Goal: Task Accomplishment & Management: Complete application form

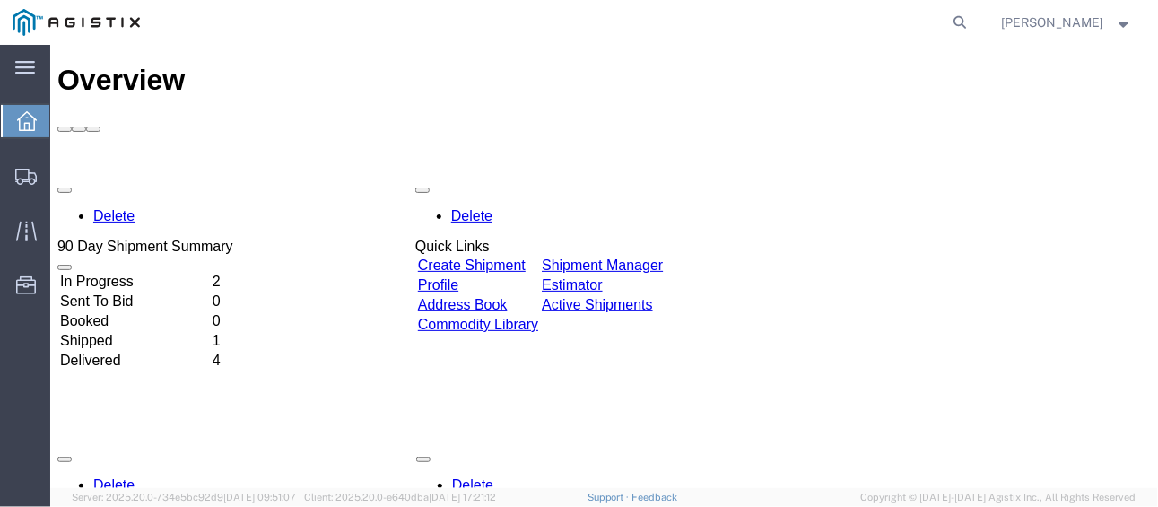
click at [525, 257] on link "Create Shipment" at bounding box center [472, 264] width 108 height 15
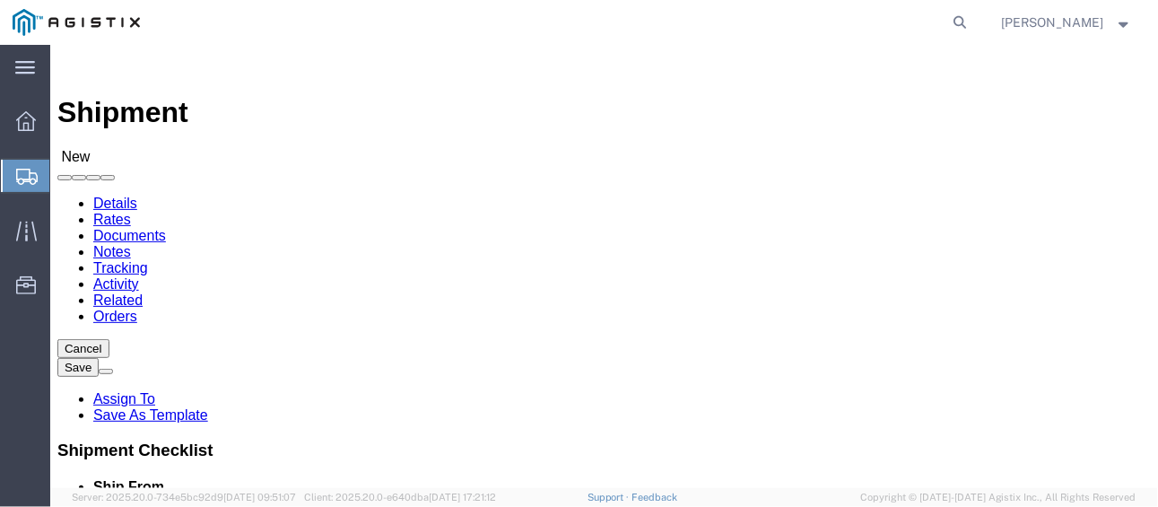
select select
click select "Select PG&E [PERSON_NAME]"
select select "111096"
click select "Select PG&E [PERSON_NAME]"
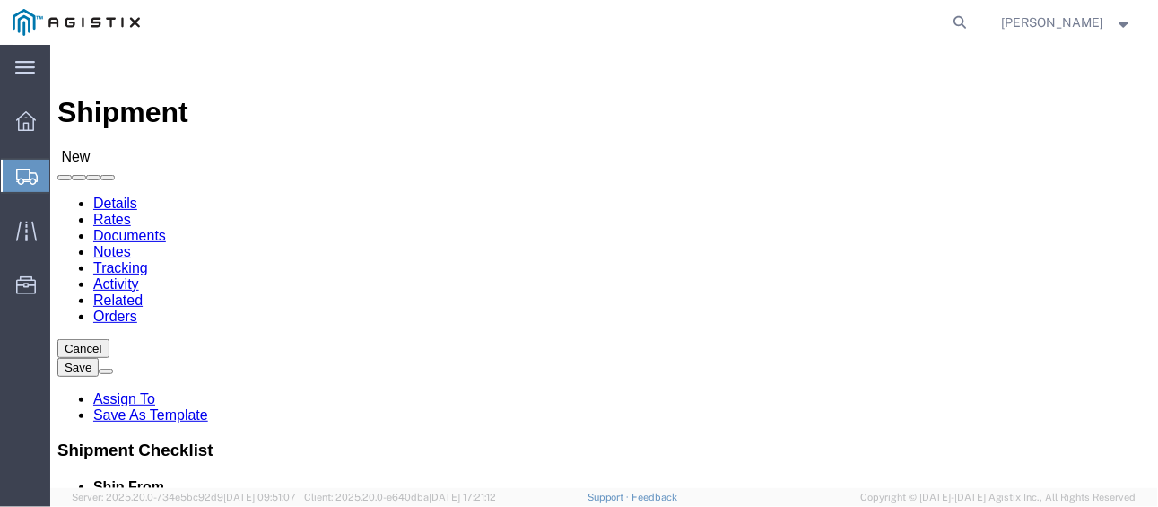
select select
click select "Select Tallapoosa"
select select "48971"
click select "Select Tallapoosa"
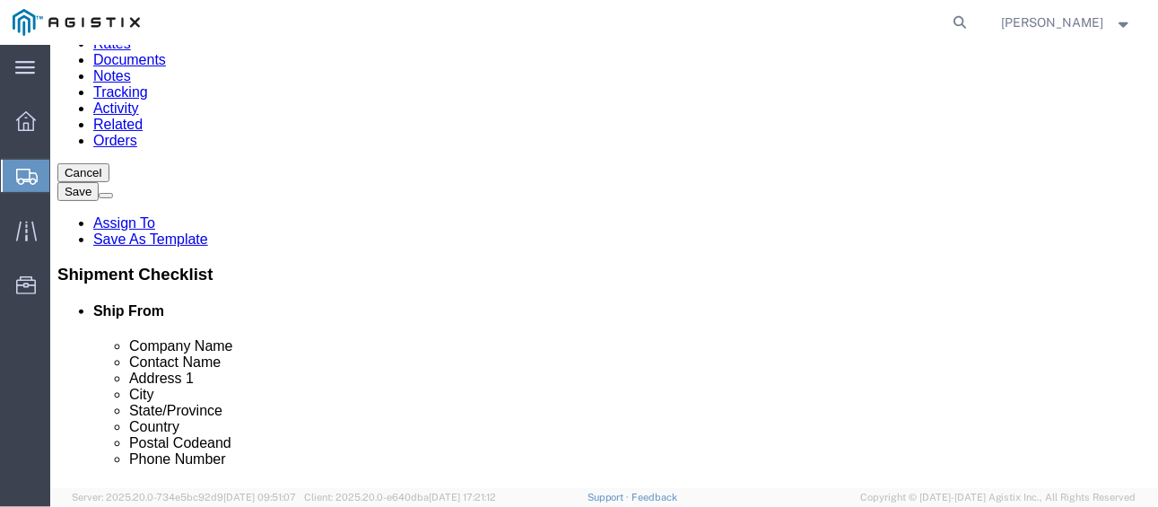
scroll to position [179, 0]
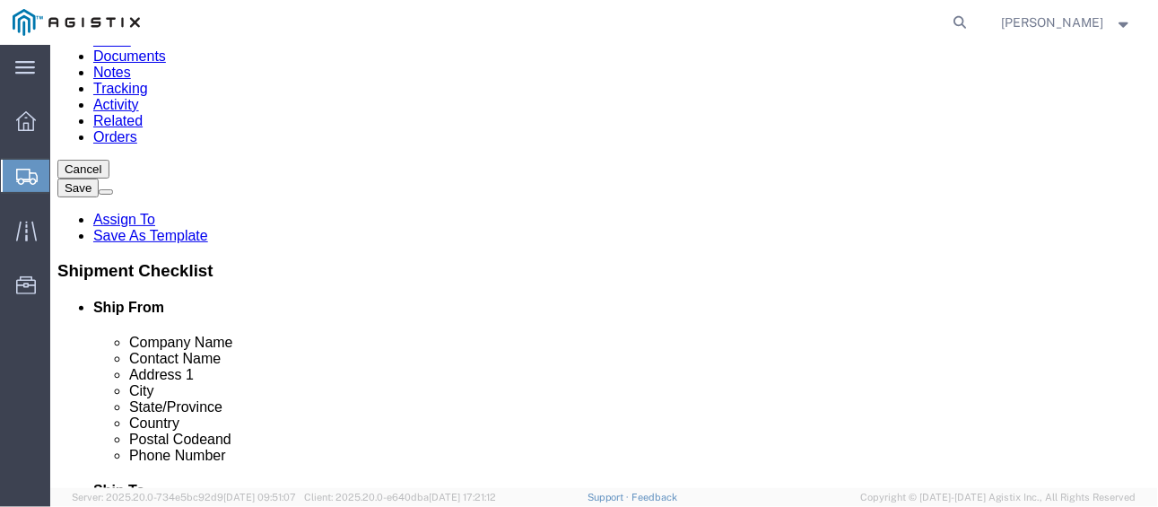
click input "text"
type input "TYD"
click p "- Tydenbrooks - ([PERSON_NAME]) [STREET_ADDRESS]"
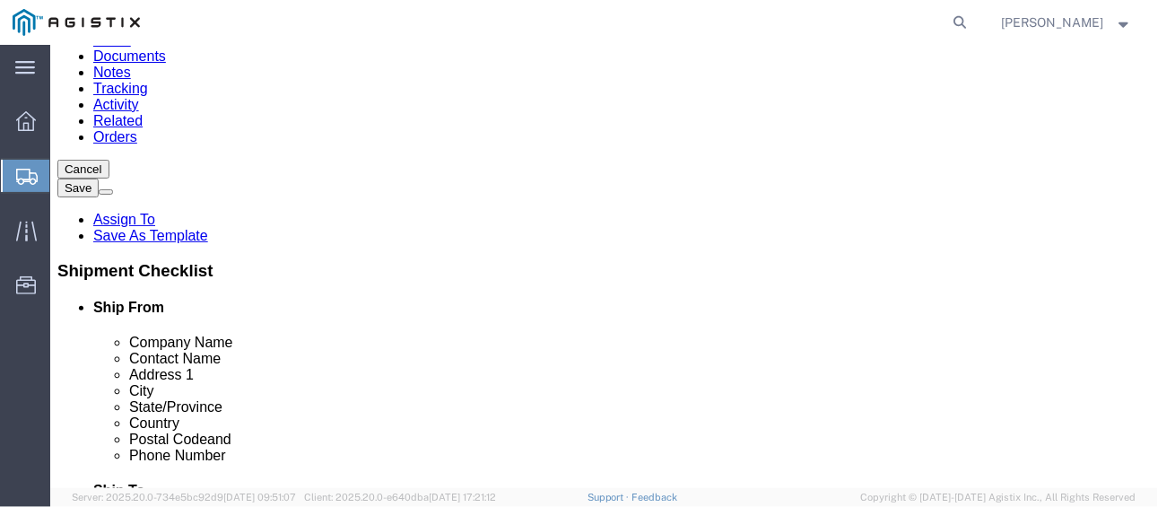
select select
type input "Tydenbrooks"
type input "[PERSON_NAME]"
type input "[STREET_ADDRESS]"
type input "Tallapoosa"
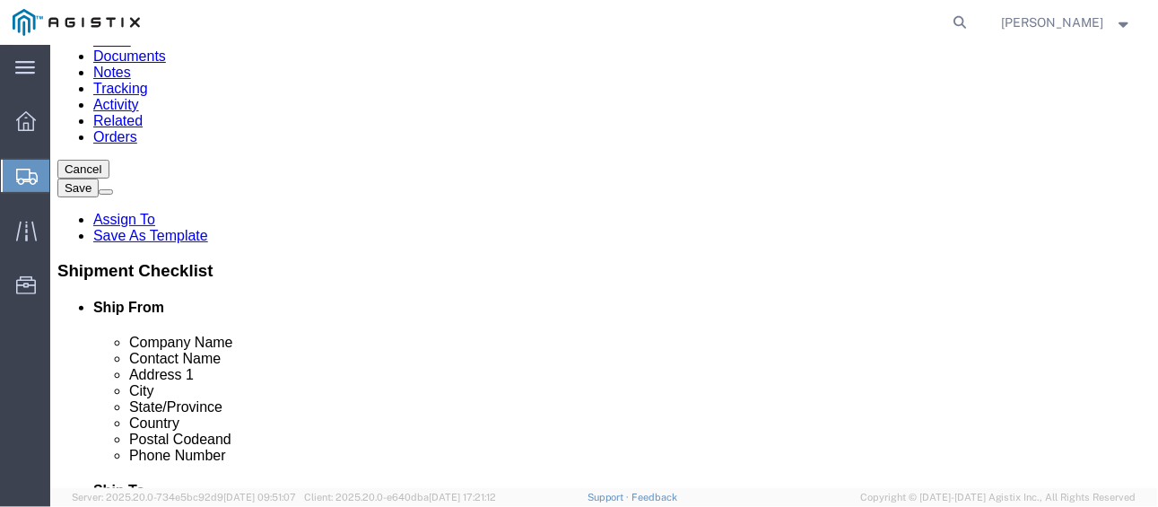
type input "30176"
type input "8456893007"
type input "[EMAIL_ADDRESS][DOMAIN_NAME]"
checkbox input "true"
select select "GA"
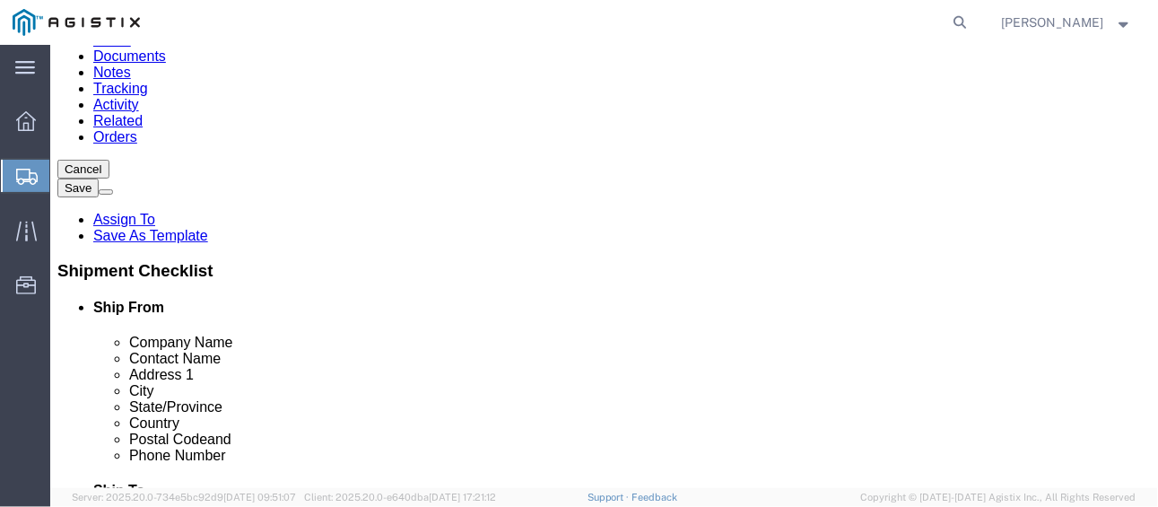
type input "Tydenbrooks"
paste input "Pacific Gas & Electric"
type input "Pacific Gas & Electric"
paste input "[STREET_ADDRESS][PERSON_NAME]"
type input "[STREET_ADDRESS][PERSON_NAME]"
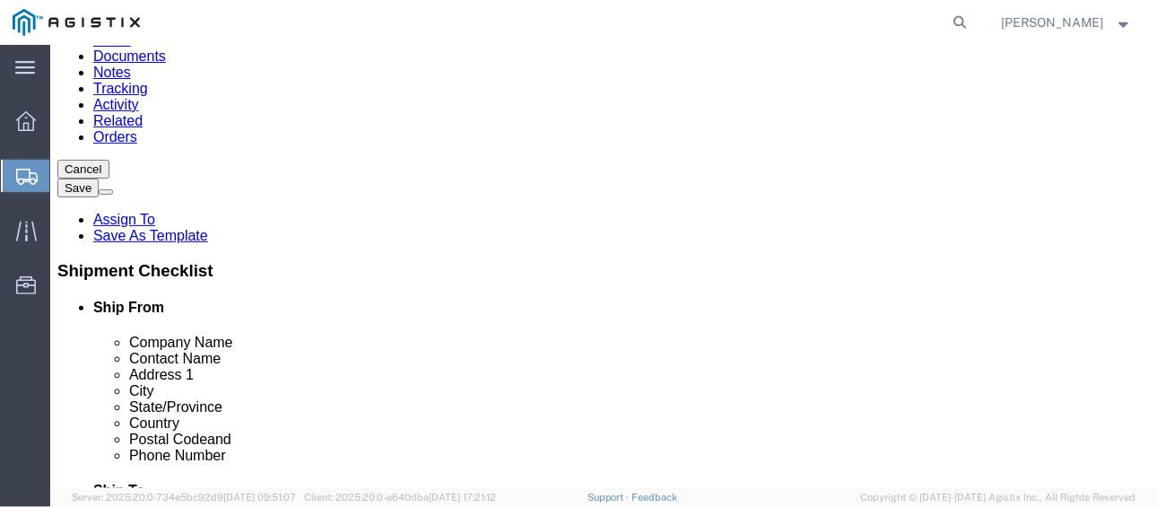
select select
paste input "FREMONT MATERIAL DISTRIBUTION CENTER"
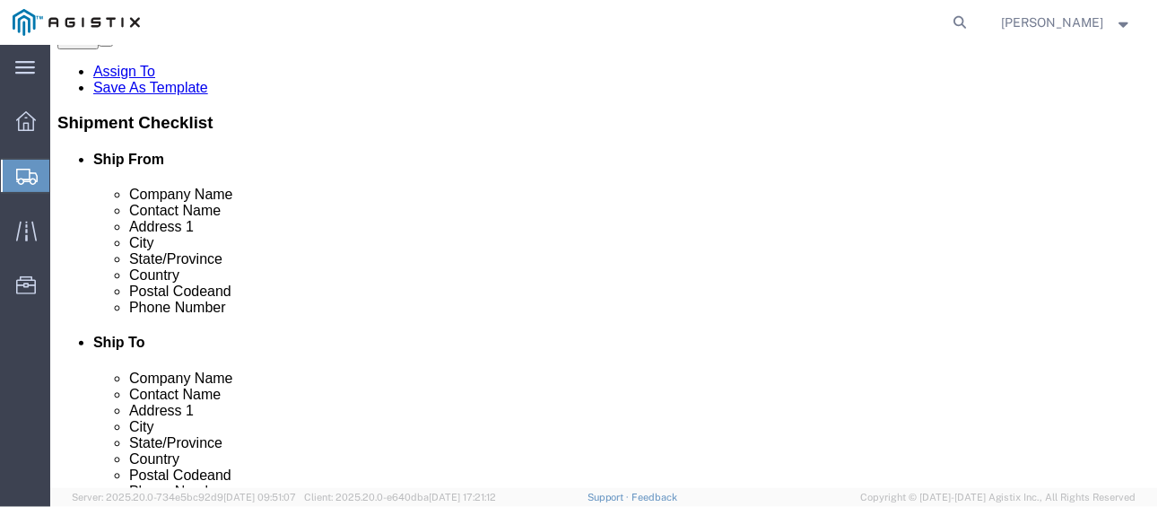
scroll to position [359, 0]
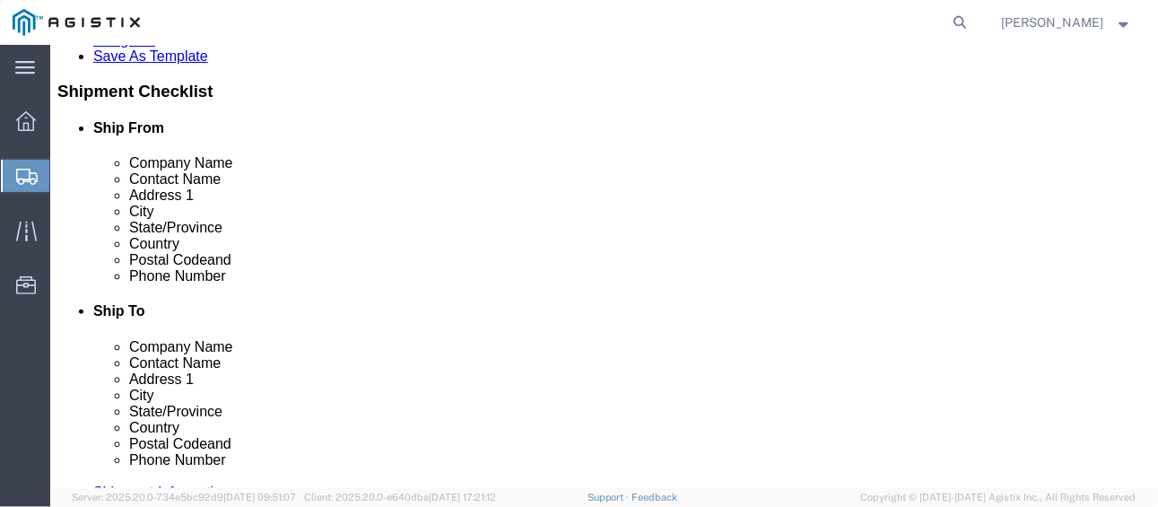
type input "FREMONT MATERIAL DISTRIBUTION CENTER"
drag, startPoint x: 660, startPoint y: 365, endPoint x: 620, endPoint y: 295, distance: 80.8
drag, startPoint x: 620, startPoint y: 295, endPoint x: 474, endPoint y: 273, distance: 147.9
drag, startPoint x: 625, startPoint y: 291, endPoint x: 617, endPoint y: 298, distance: 10.8
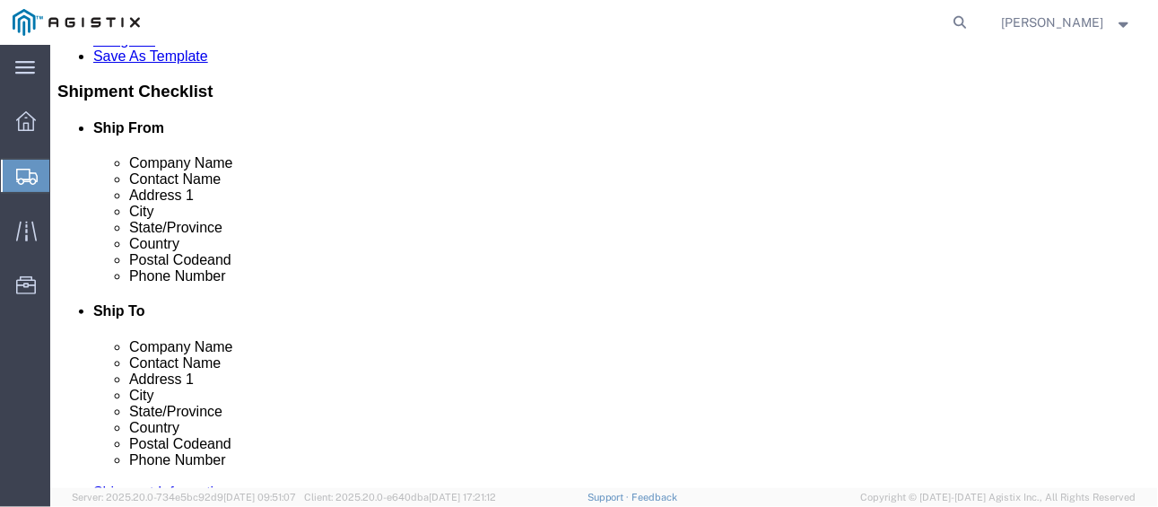
paste input "Fremont"
type input "Fremont"
click input "text"
paste input "Fremont"
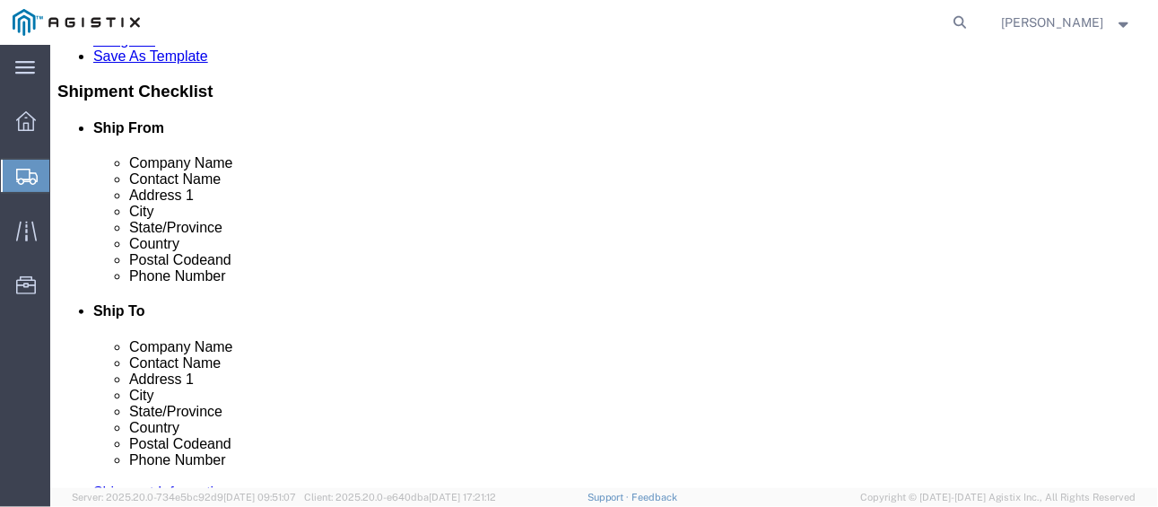
type input "Fremont"
click label "City"
select select
select select "CA"
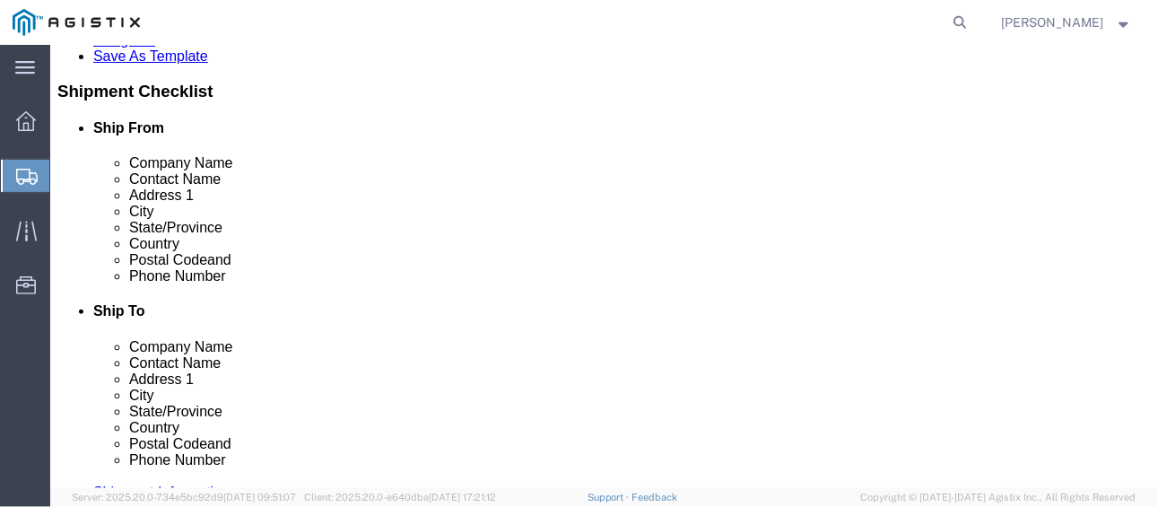
paste input "94538"
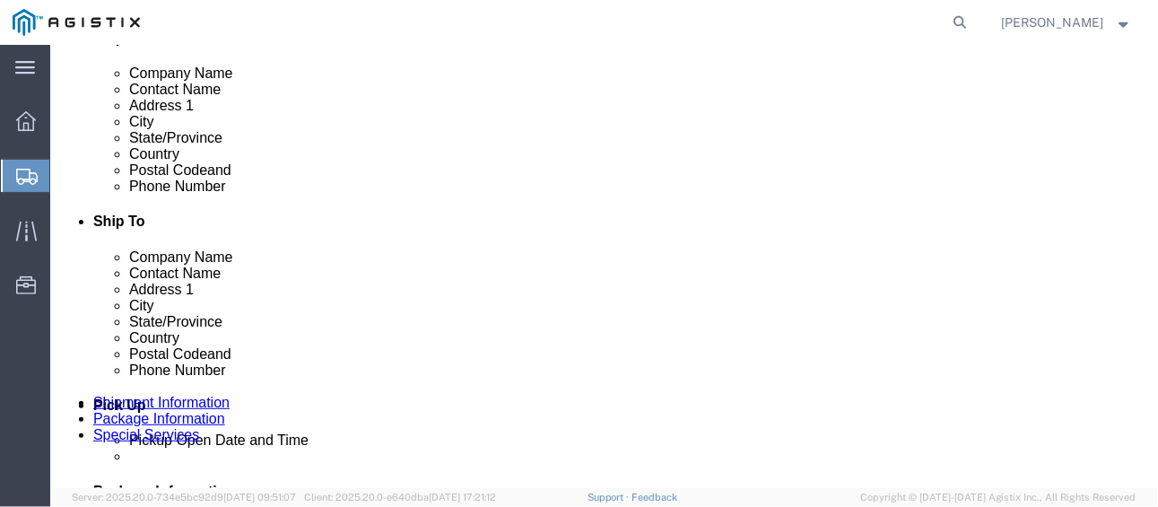
type input "94538"
select select
paste input "[PHONE_NUMBER]"
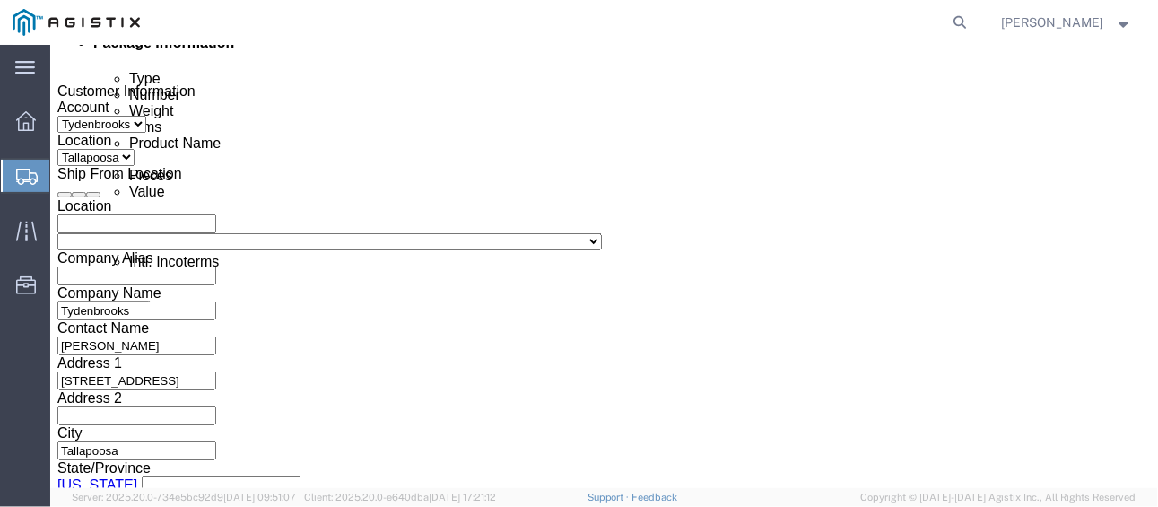
scroll to position [807, 0]
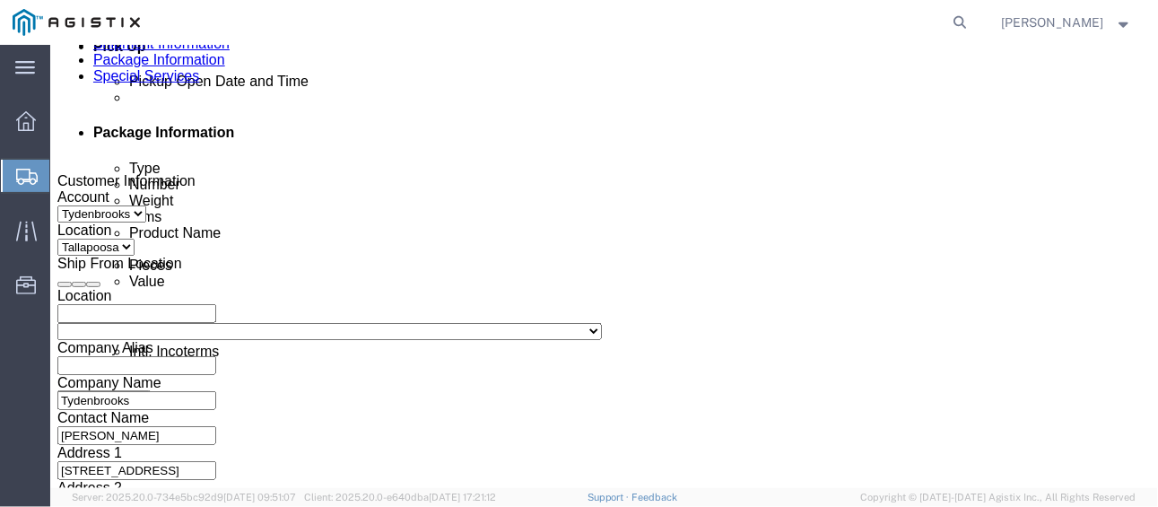
type input "[PHONE_NUMBER]"
click icon
click div "[DATE] 1:00 PM"
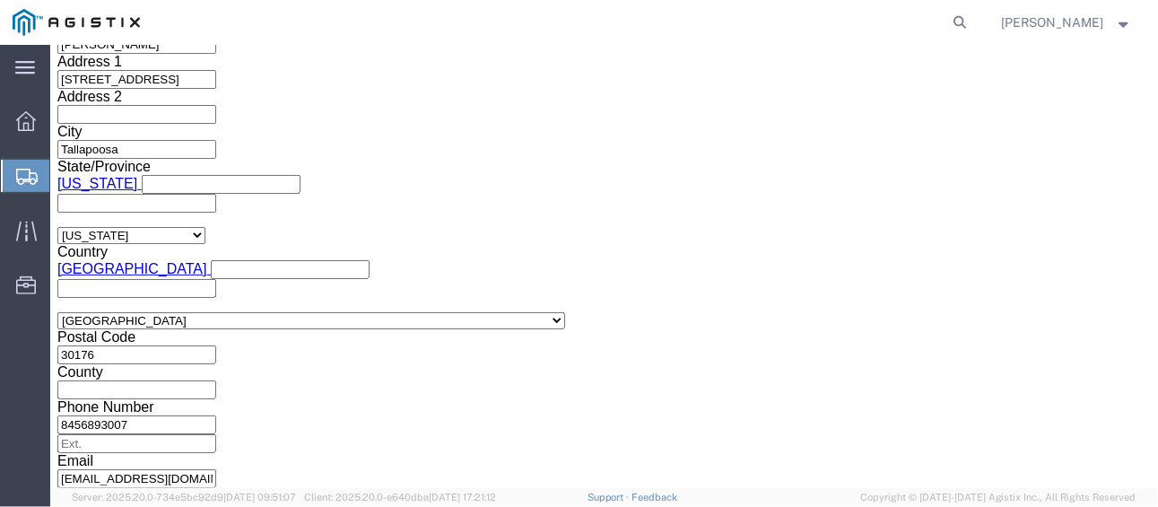
type input "5:00 PM"
click button "Apply"
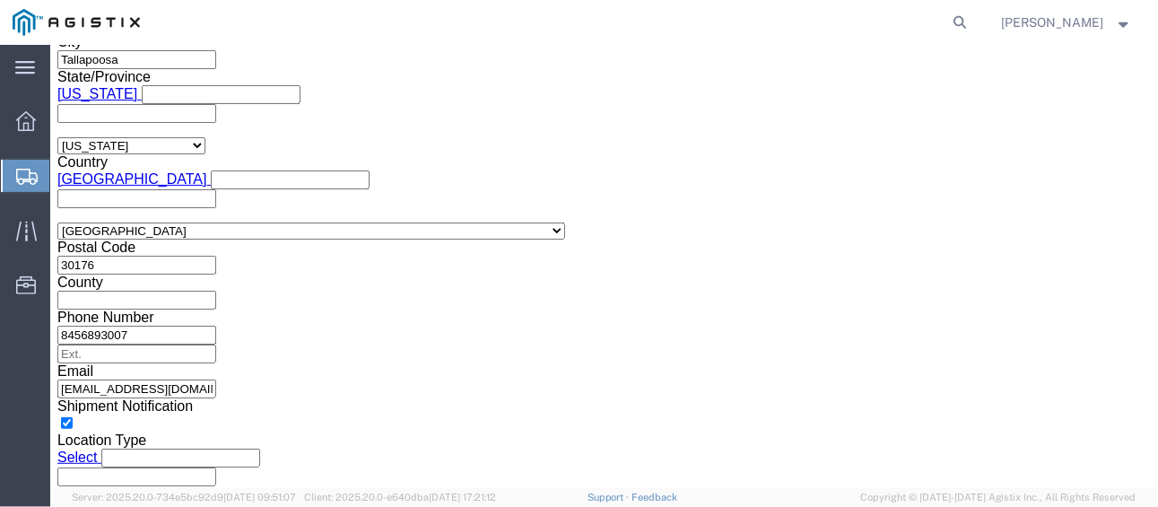
scroll to position [1378, 0]
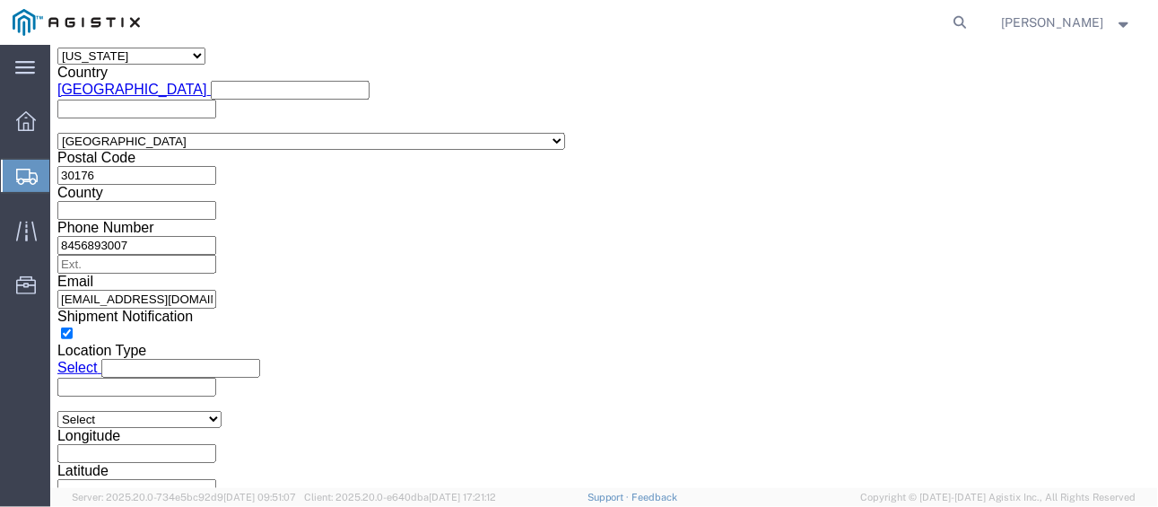
click button "Continue"
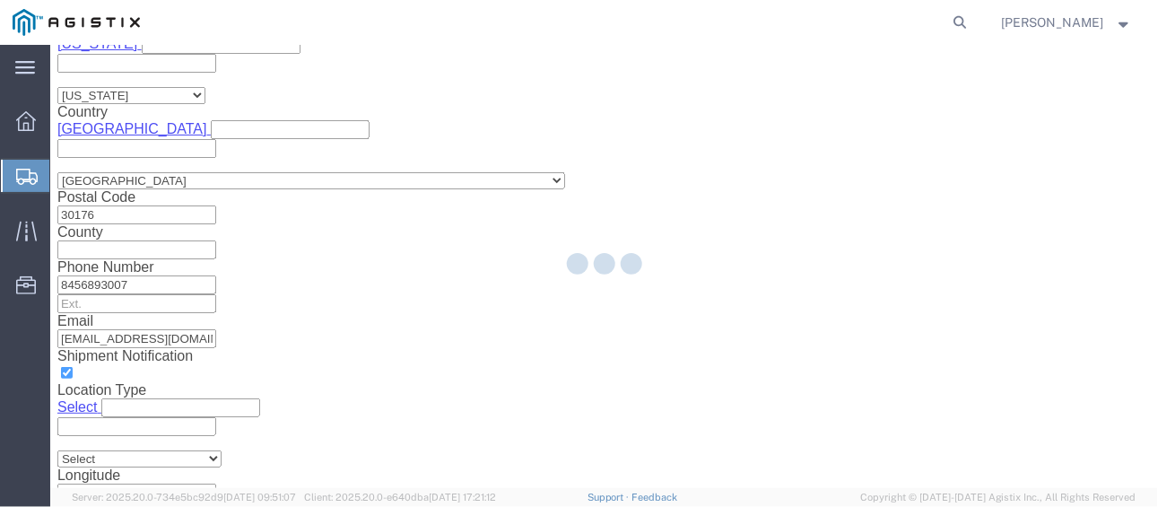
scroll to position [164, 0]
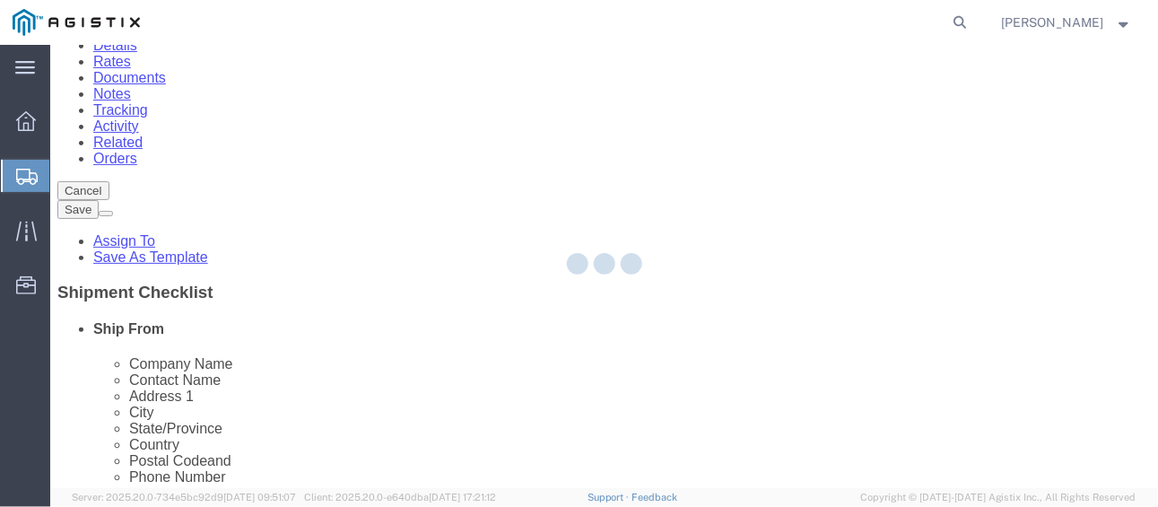
select select "CBOX"
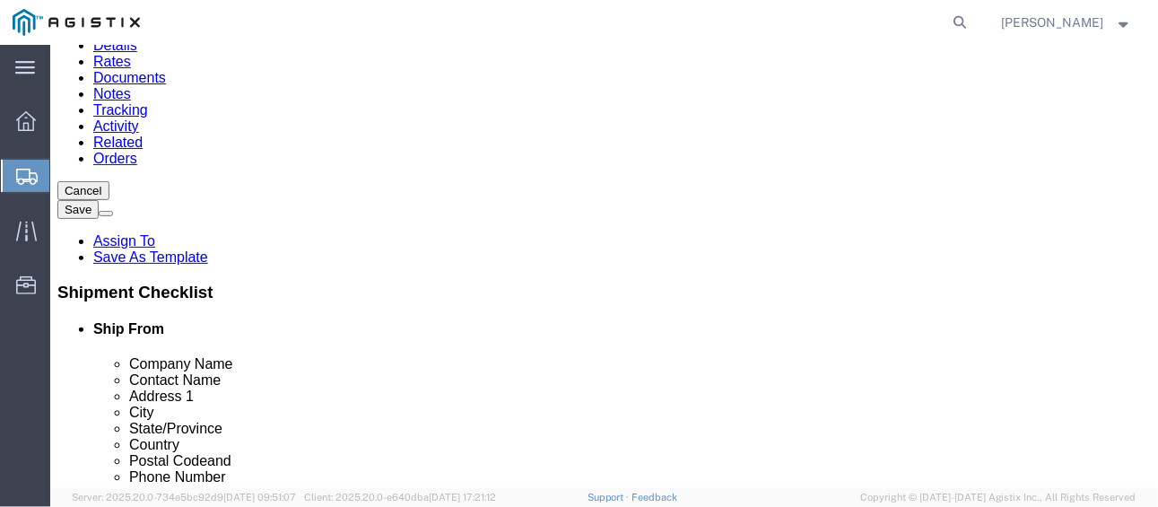
click select "Select Bale(s) Basket(s) Bolt(s) Bottle(s) Buckets Bulk Bundle(s) Can(s) Cardbo…"
click input "text"
type input "18"
type input "13"
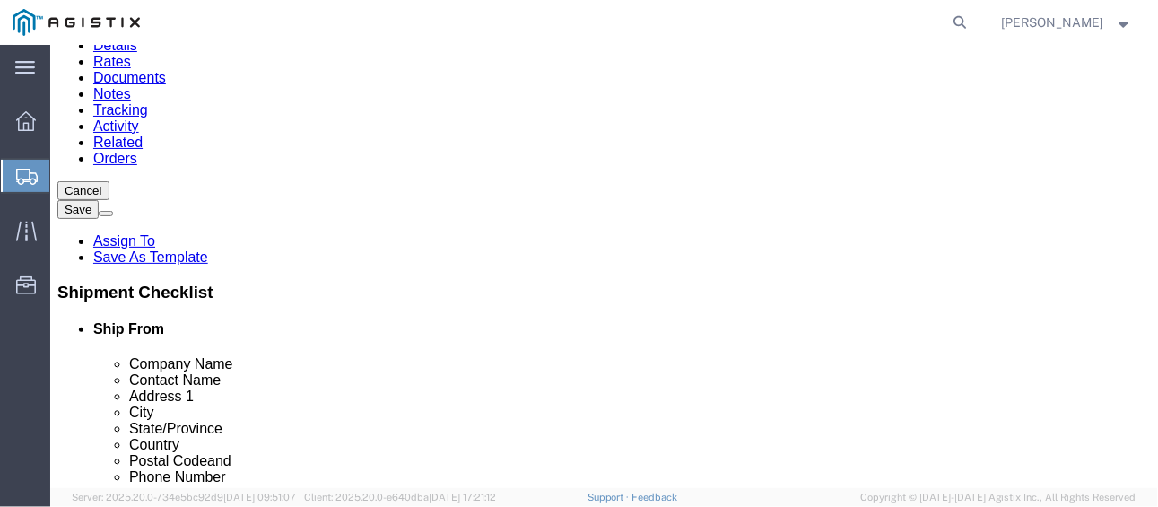
type input "17"
drag, startPoint x: 200, startPoint y: 283, endPoint x: 150, endPoint y: 275, distance: 50.7
click div "Weight 0.00 Select kgs lbs Ship. t°"
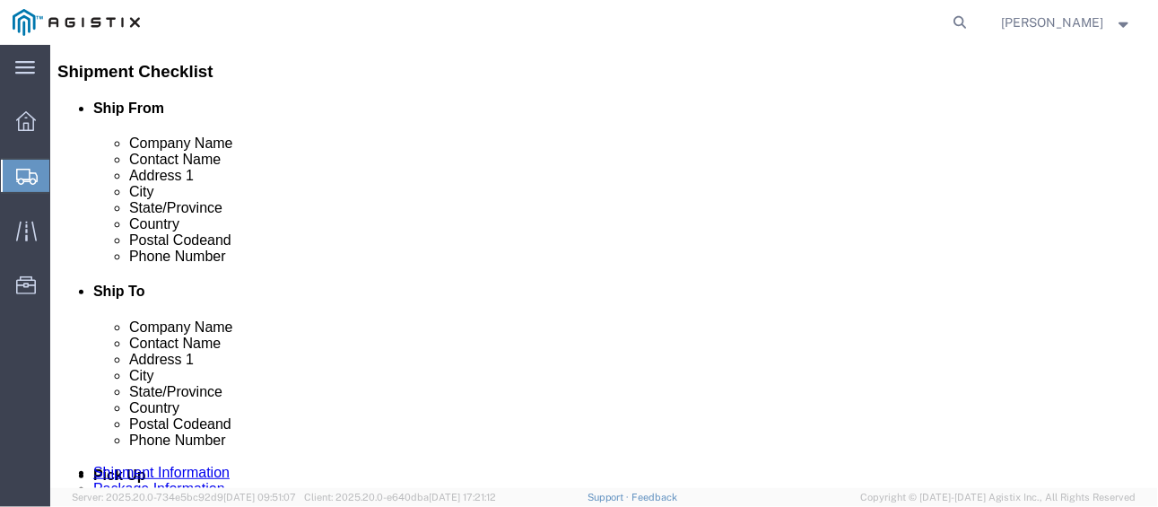
scroll to position [407, 0]
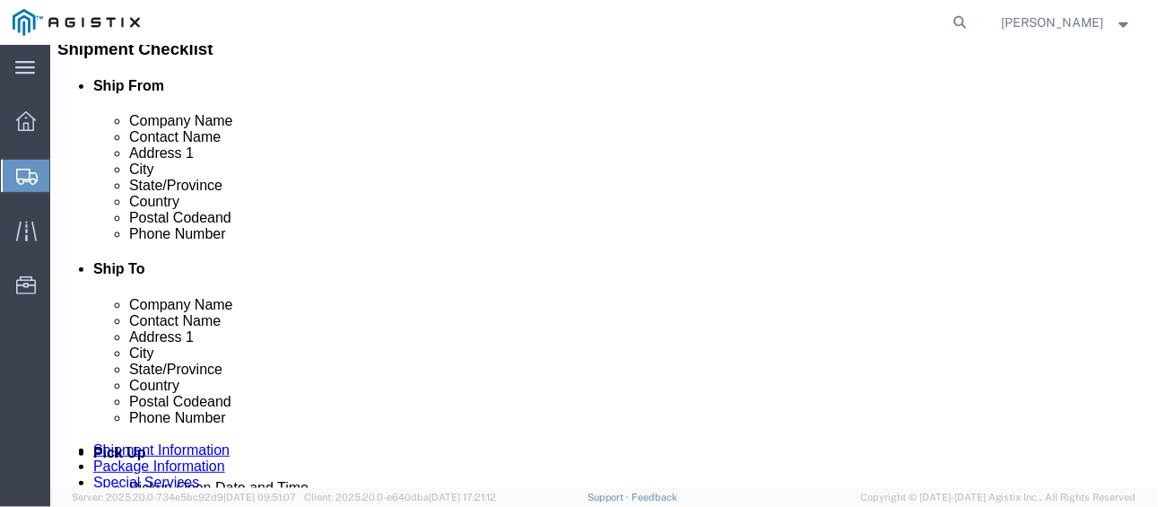
type input "27"
click button "Continue"
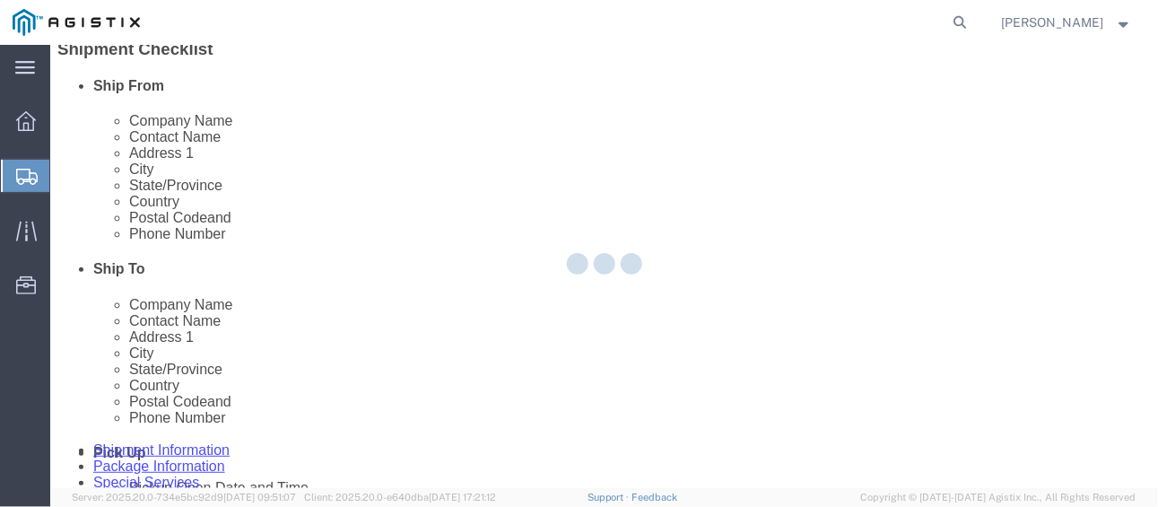
scroll to position [371, 0]
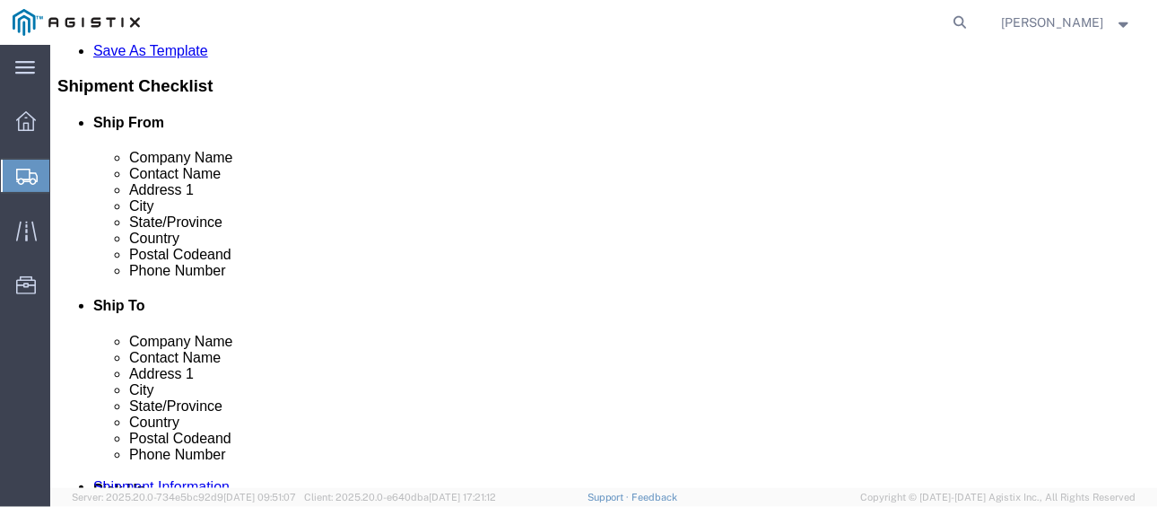
click button "Upload"
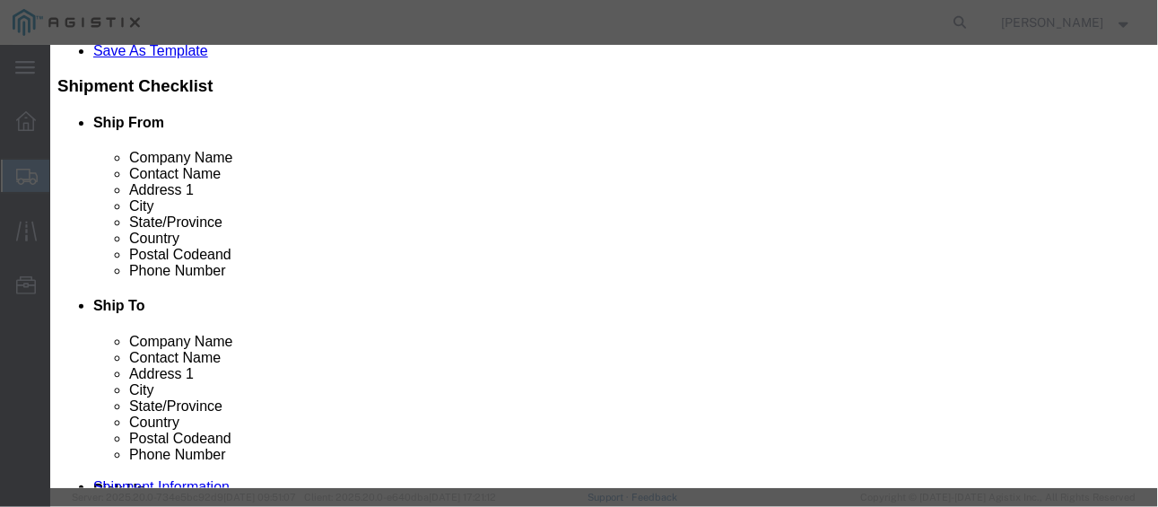
click icon "button"
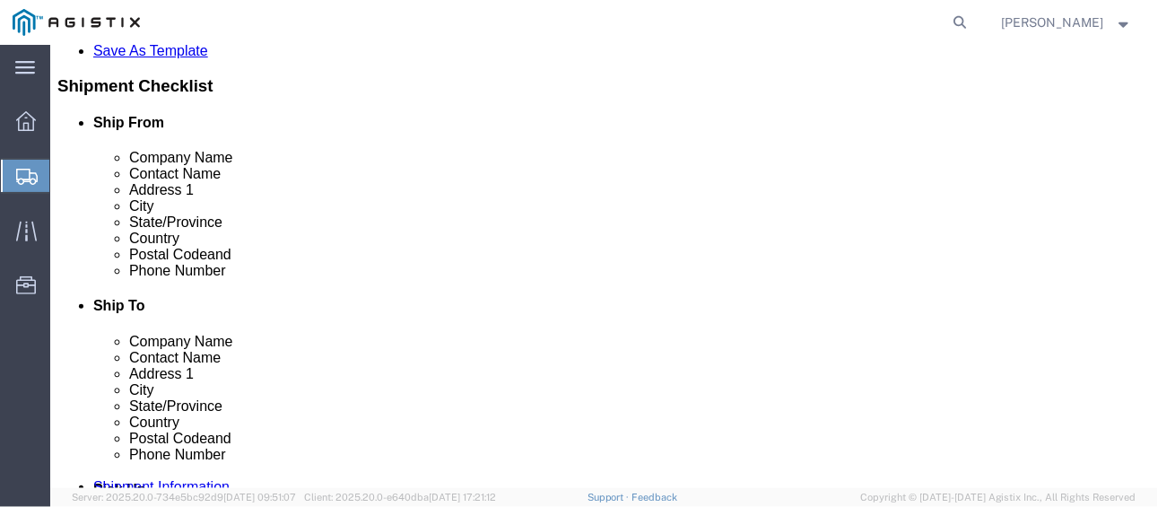
click div "Previous Continue"
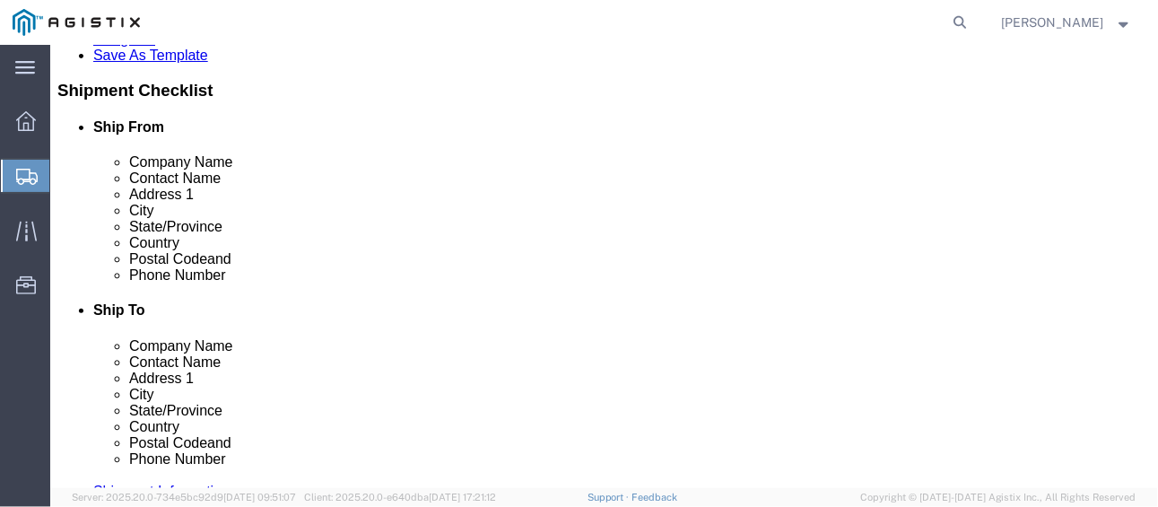
click button "Rate Shipment"
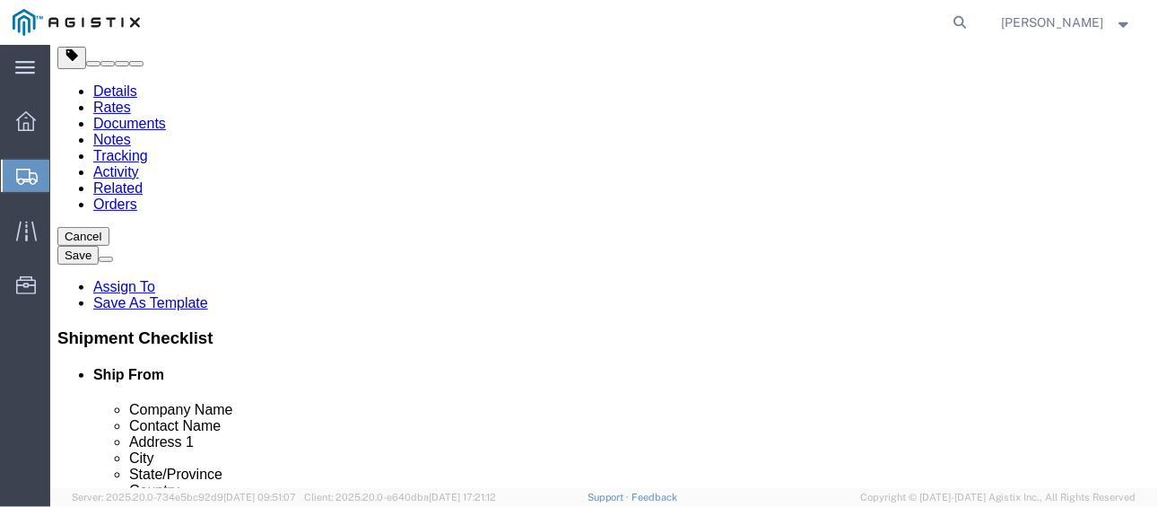
scroll to position [90, 0]
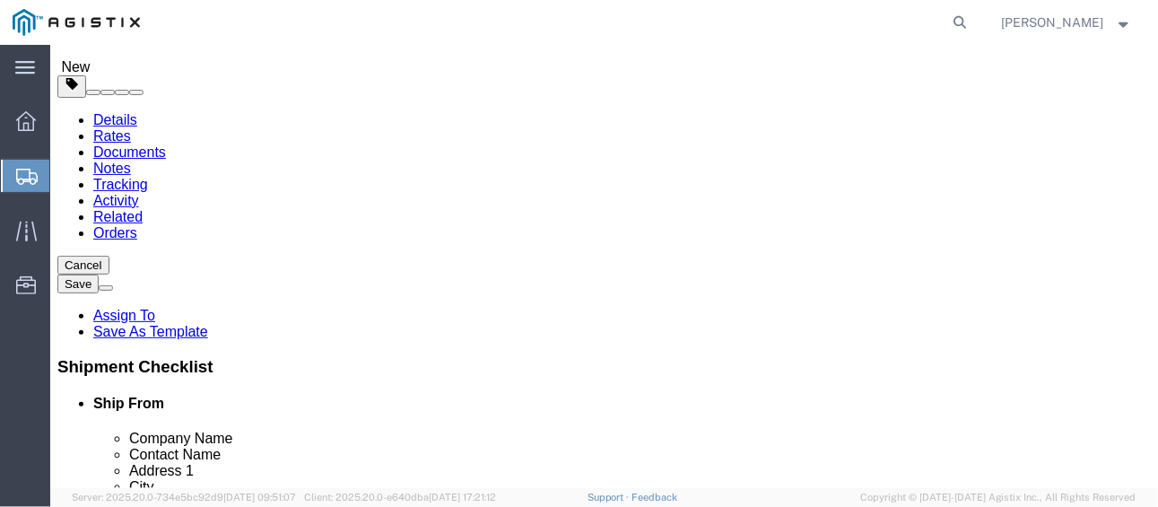
select select "48971"
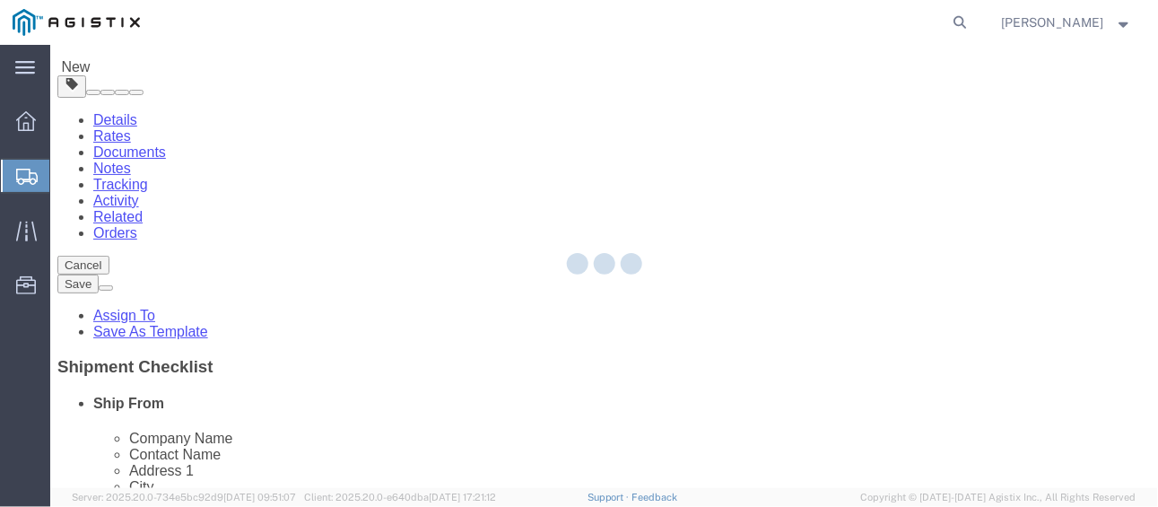
type input "Tydenbrooks"
type input "[STREET_ADDRESS]"
select select "US"
type input "Tallapoosa"
type input "30176"
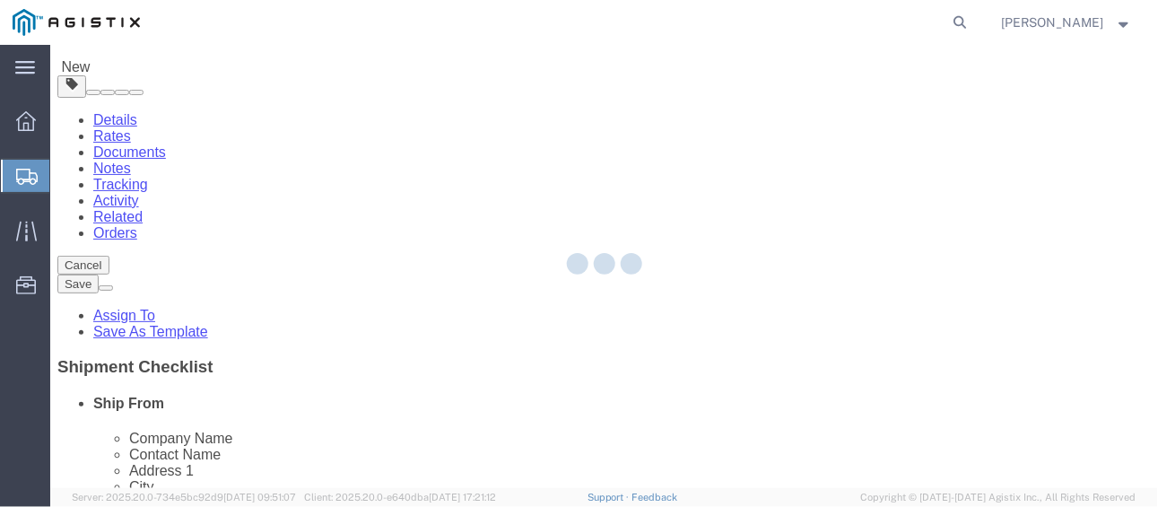
select select "GA"
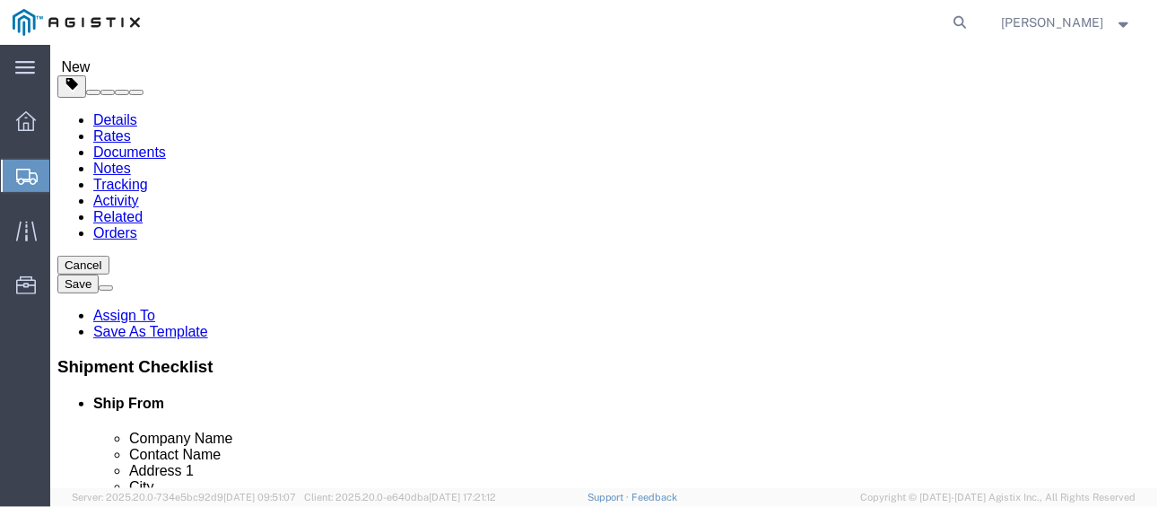
scroll to position [179, 0]
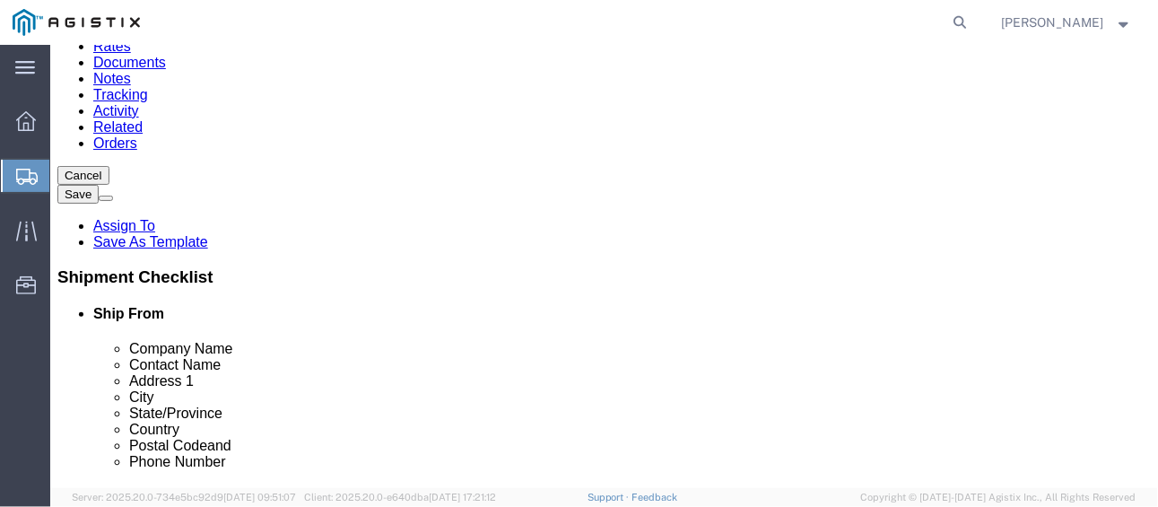
click input "Contact Name"
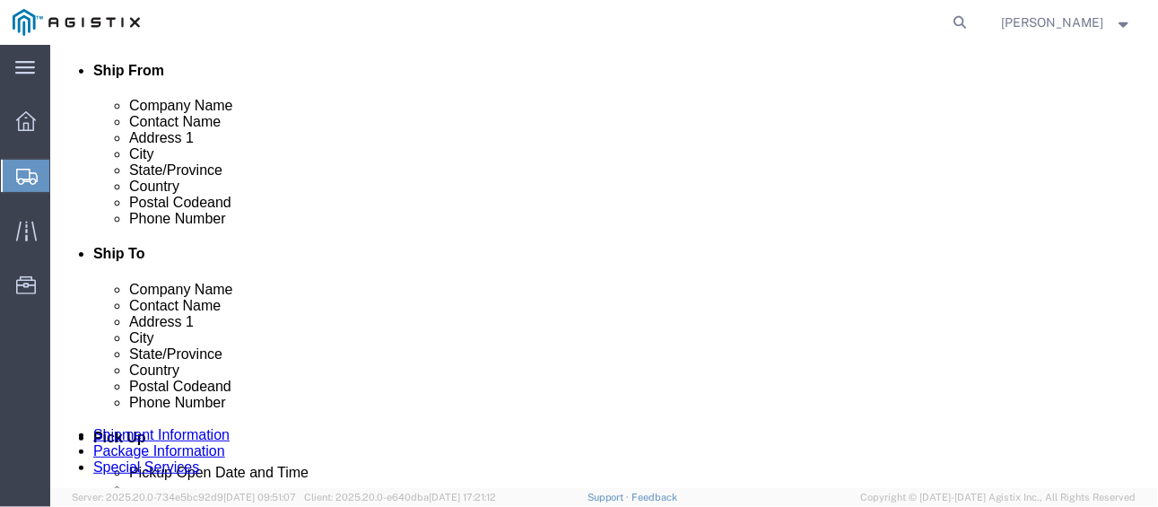
scroll to position [445, 0]
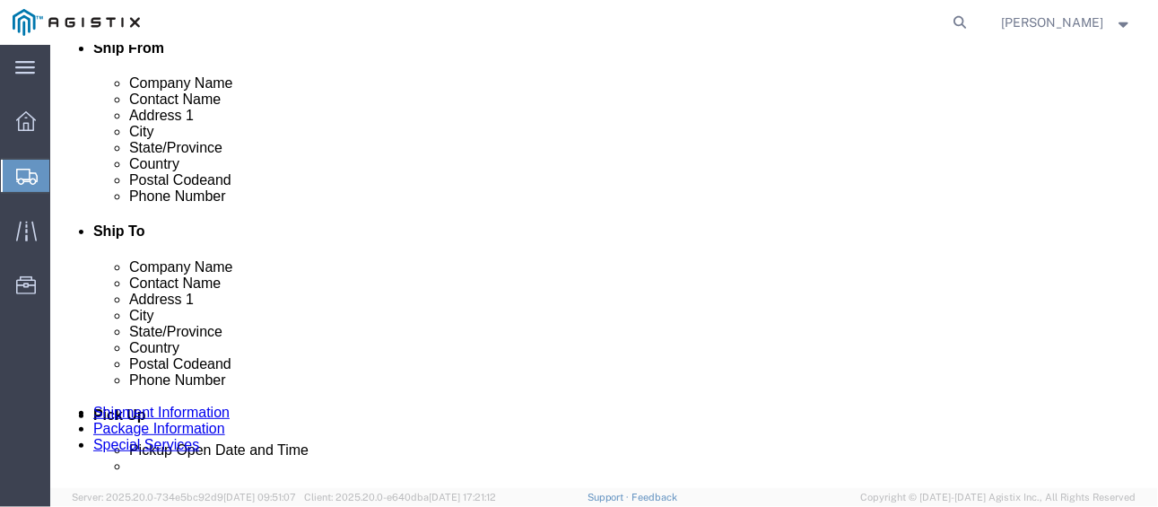
click button "Rate Shipment"
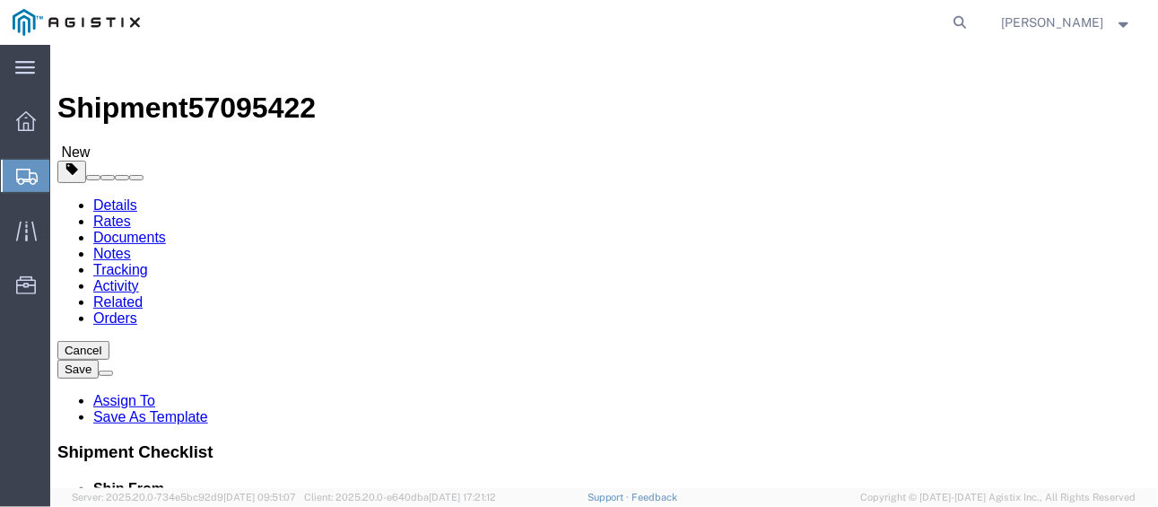
scroll to position [0, 0]
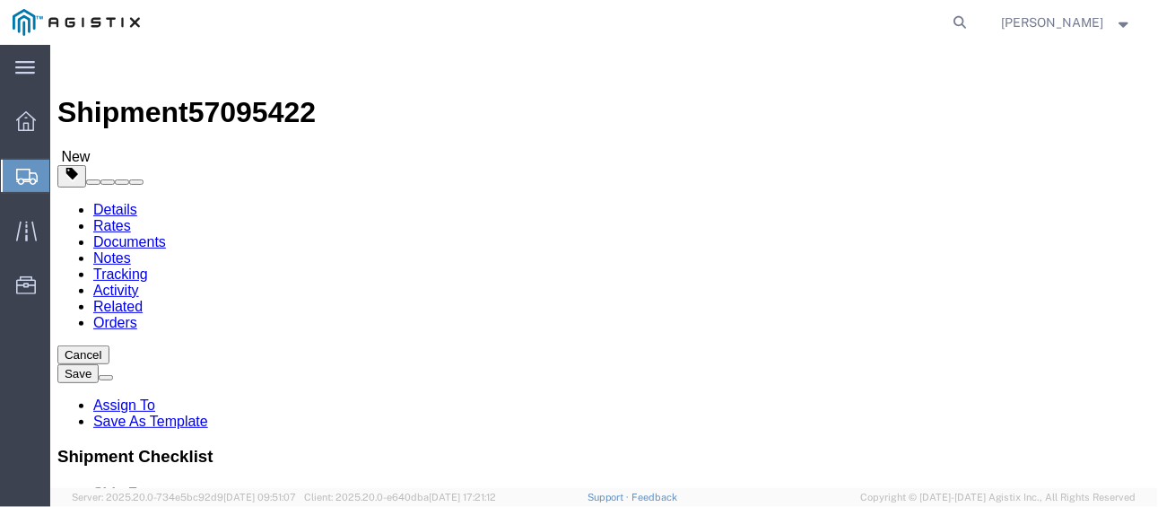
click icon
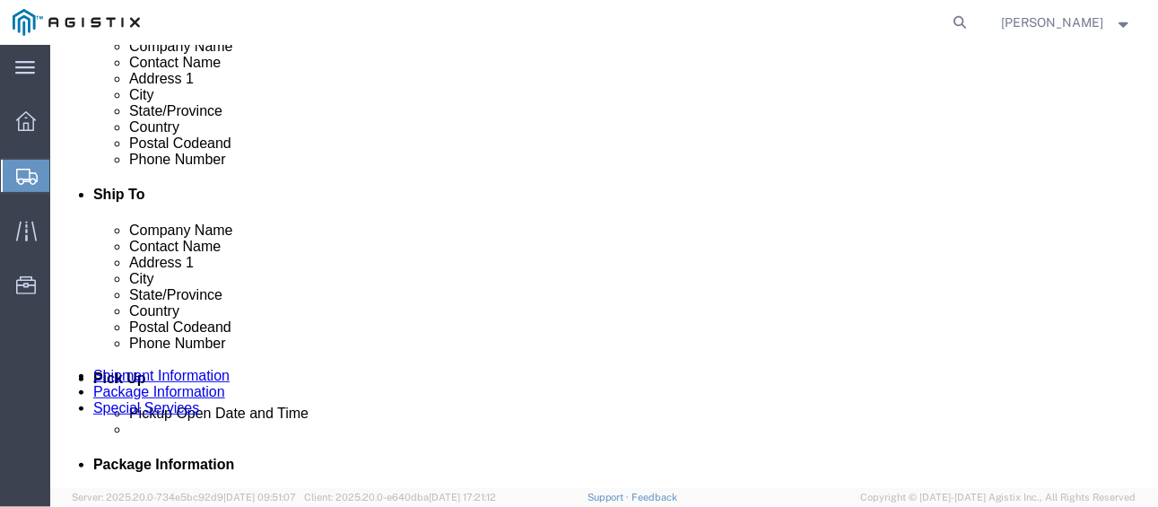
scroll to position [483, 0]
click button "Continue"
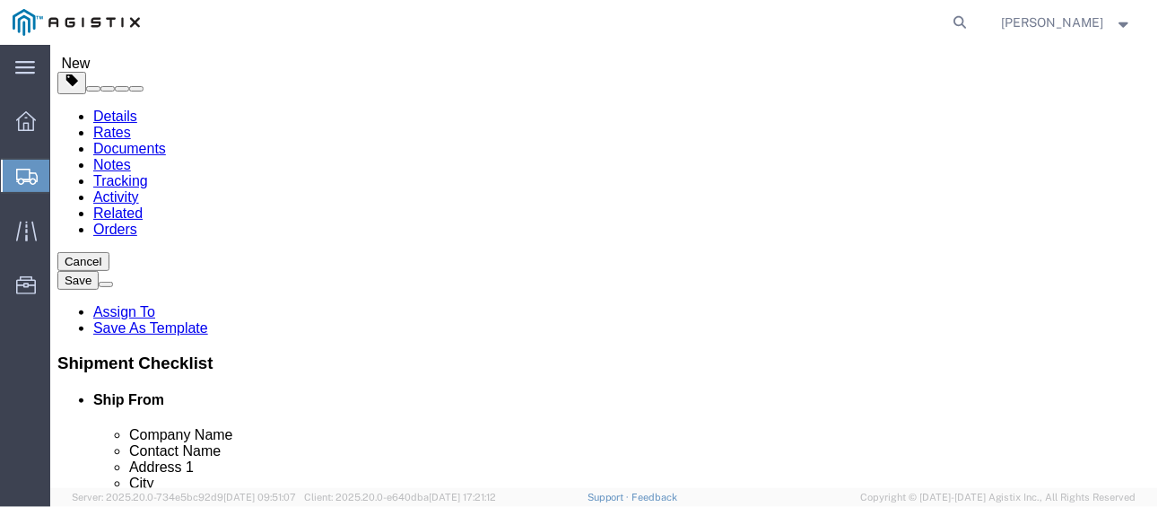
scroll to position [86, 0]
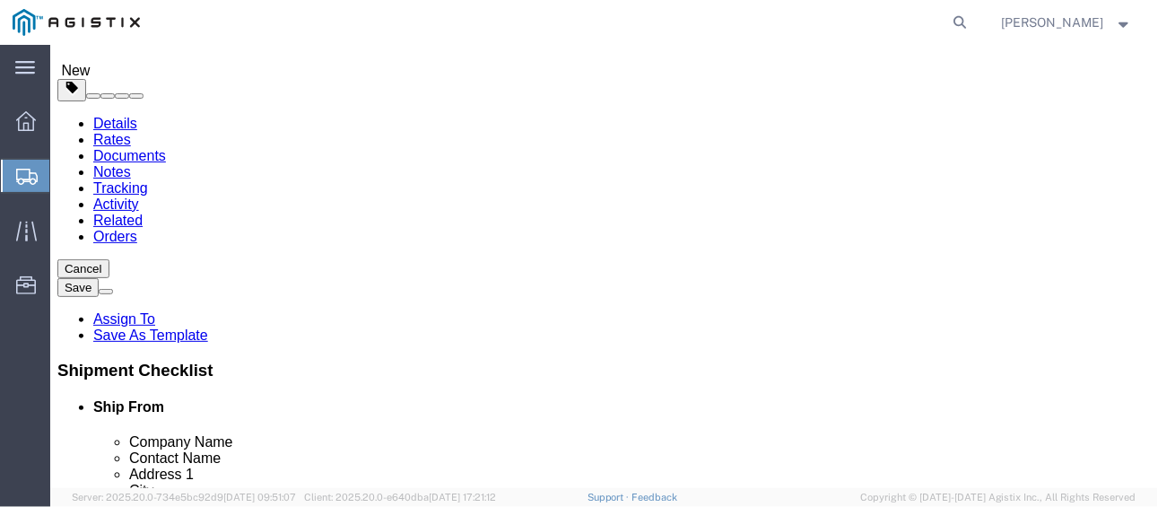
click span
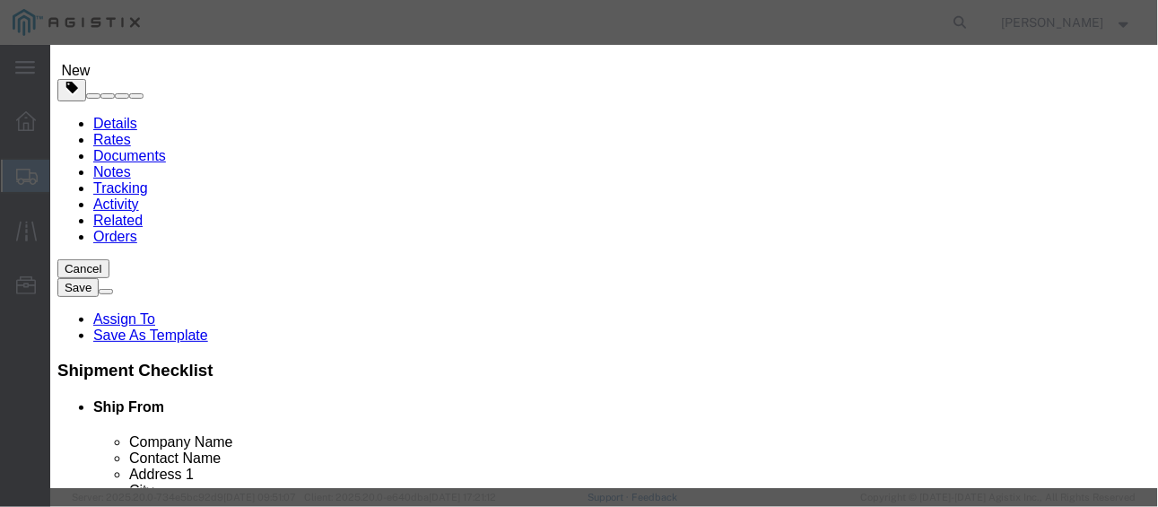
click icon "button"
